Goal: Task Accomplishment & Management: Manage account settings

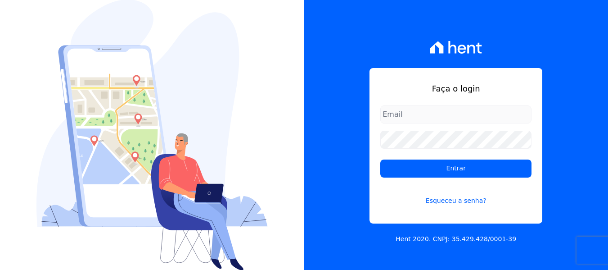
click at [416, 110] on input "email" at bounding box center [455, 114] width 151 height 18
type input "joao@grupovitoriasp.com.br"
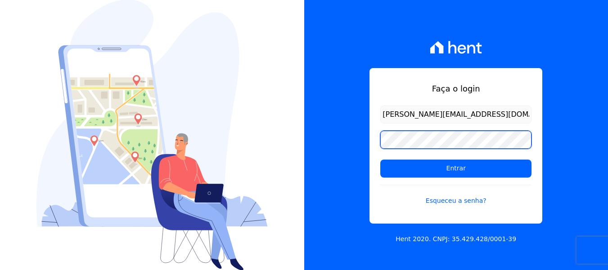
click at [380, 159] on input "Entrar" at bounding box center [455, 168] width 151 height 18
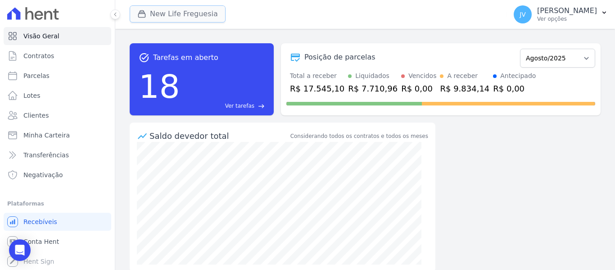
click at [192, 19] on button "New Life Freguesia" at bounding box center [178, 13] width 96 height 17
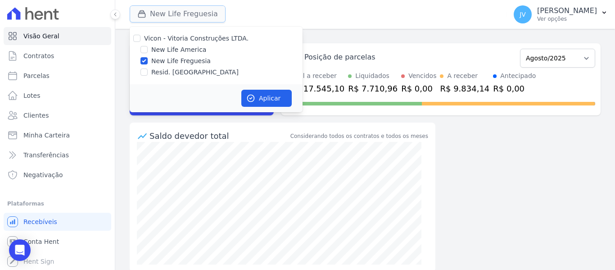
click at [198, 13] on button "New Life Freguesia" at bounding box center [178, 13] width 96 height 17
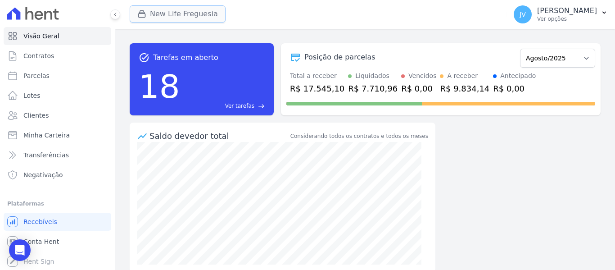
click at [198, 13] on button "New Life Freguesia" at bounding box center [178, 13] width 96 height 17
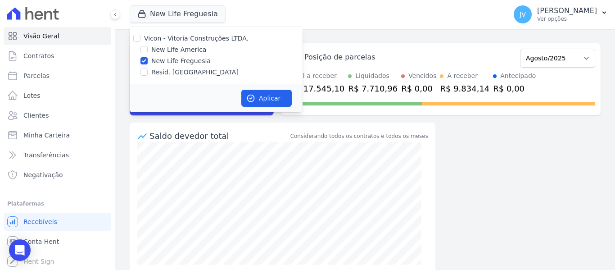
click at [134, 34] on div at bounding box center [136, 38] width 7 height 9
click at [135, 36] on input "Vicon - Vitoria Construções LTDA." at bounding box center [136, 38] width 7 height 7
checkbox input "true"
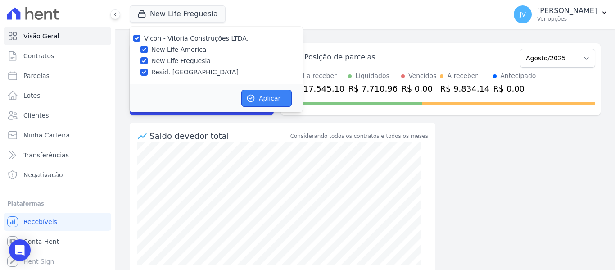
click at [265, 93] on button "Aplicar" at bounding box center [266, 98] width 50 height 17
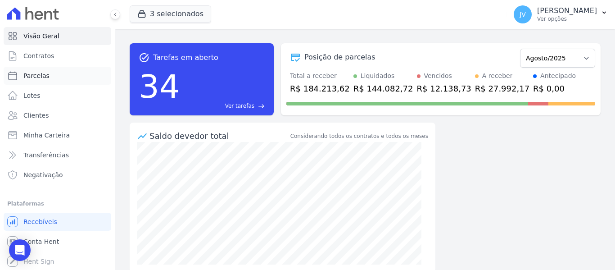
click at [48, 72] on link "Parcelas" at bounding box center [58, 76] width 108 height 18
select select
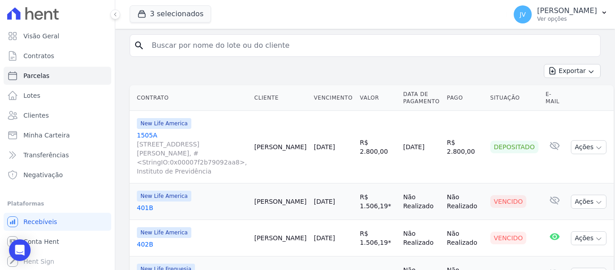
scroll to position [135, 0]
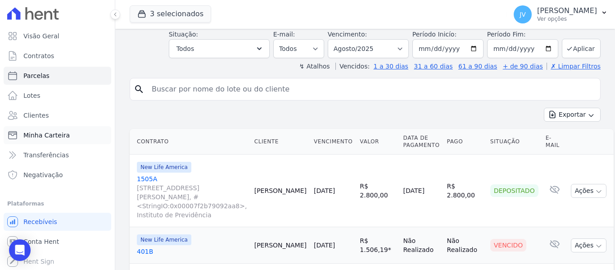
click at [39, 138] on span "Minha Carteira" at bounding box center [46, 134] width 46 height 9
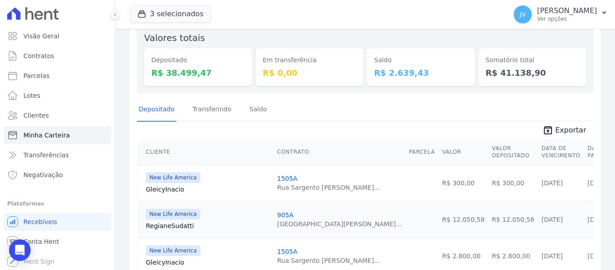
scroll to position [45, 0]
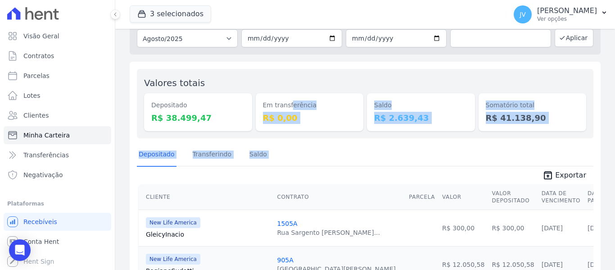
drag, startPoint x: 342, startPoint y: 167, endPoint x: 255, endPoint y: 94, distance: 112.8
click at [329, 110] on div "Em transferência R$ 0,00" at bounding box center [310, 112] width 108 height 38
click at [326, 76] on div "Valores totais Depositado R$ 38.499,47 Em transferência R$ 0,00 [GEOGRAPHIC_DAT…" at bounding box center [365, 103] width 456 height 69
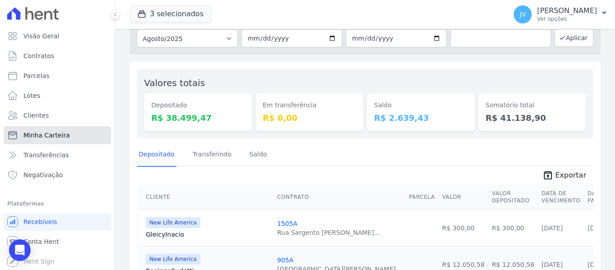
click at [56, 137] on span "Minha Carteira" at bounding box center [46, 134] width 46 height 9
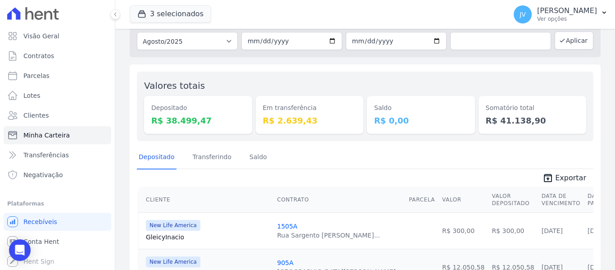
scroll to position [0, 0]
